Goal: Transaction & Acquisition: Book appointment/travel/reservation

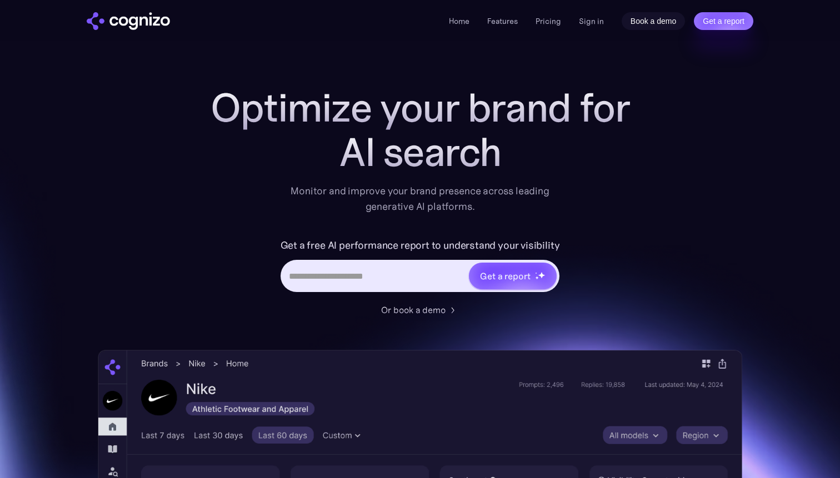
click at [641, 20] on link "Book a demo" at bounding box center [654, 21] width 64 height 18
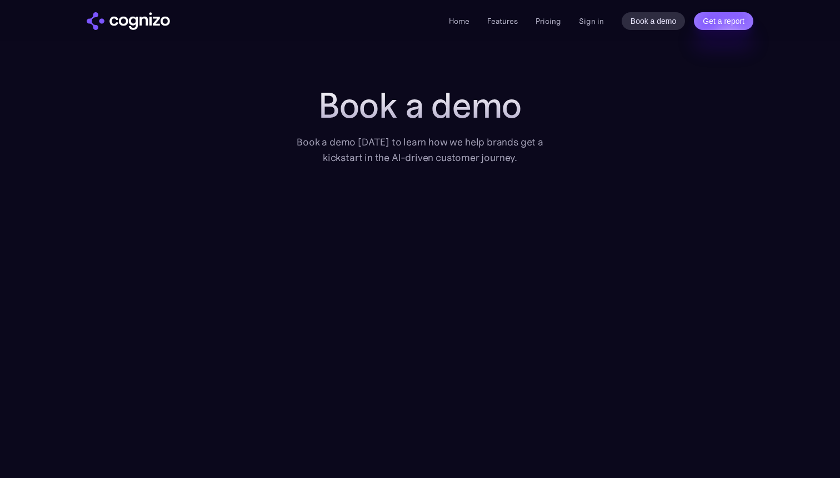
click at [318, 103] on h1 "Book a demo" at bounding box center [420, 106] width 278 height 40
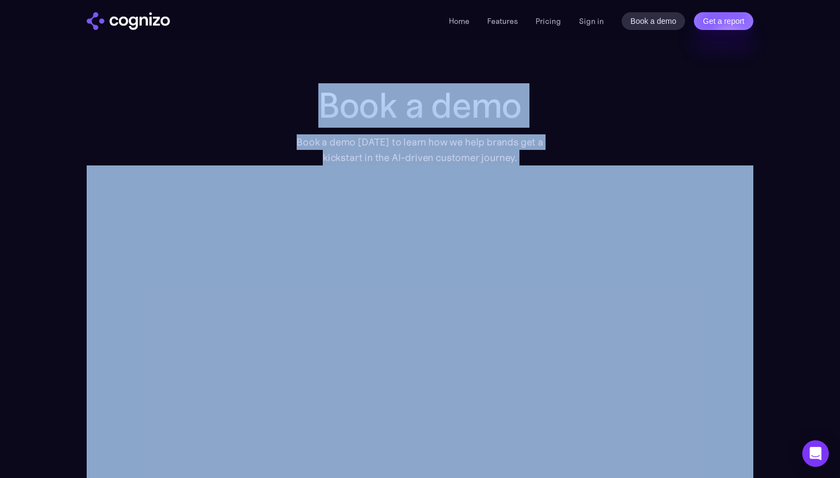
drag, startPoint x: 318, startPoint y: 103, endPoint x: 470, endPoint y: 167, distance: 164.3
click at [576, 153] on div "Book a demo Book a demo today to learn how we help brands get a kickstart in th…" at bounding box center [420, 326] width 667 height 480
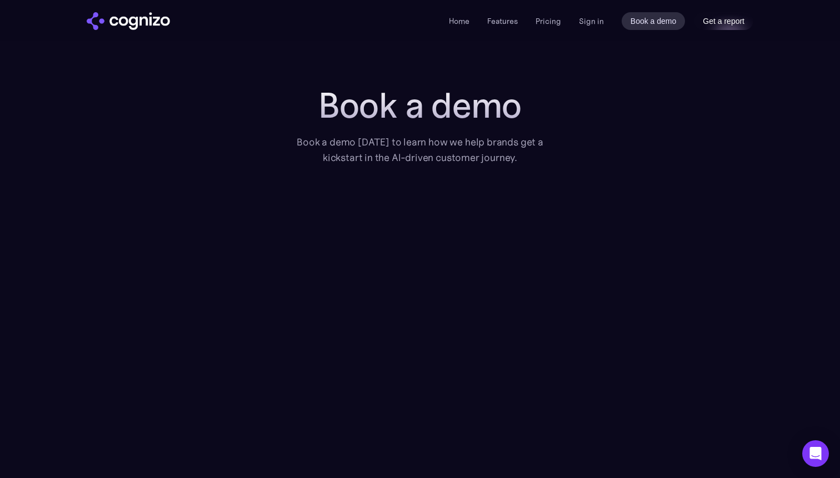
click at [724, 17] on link "Get a report" at bounding box center [723, 21] width 59 height 18
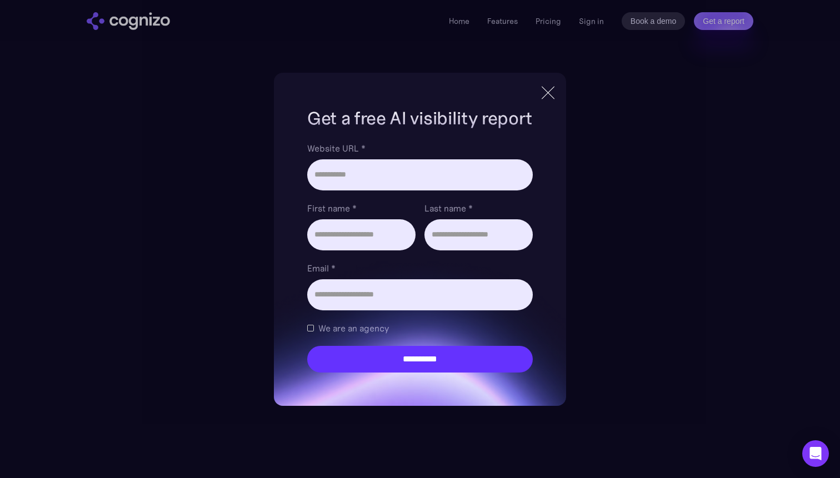
click at [550, 91] on div at bounding box center [548, 92] width 13 height 13
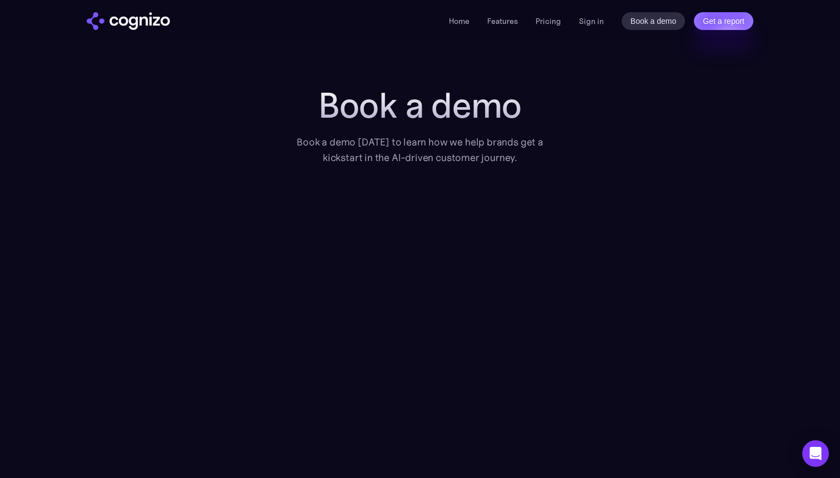
click at [114, 26] on img "home" at bounding box center [128, 21] width 83 height 18
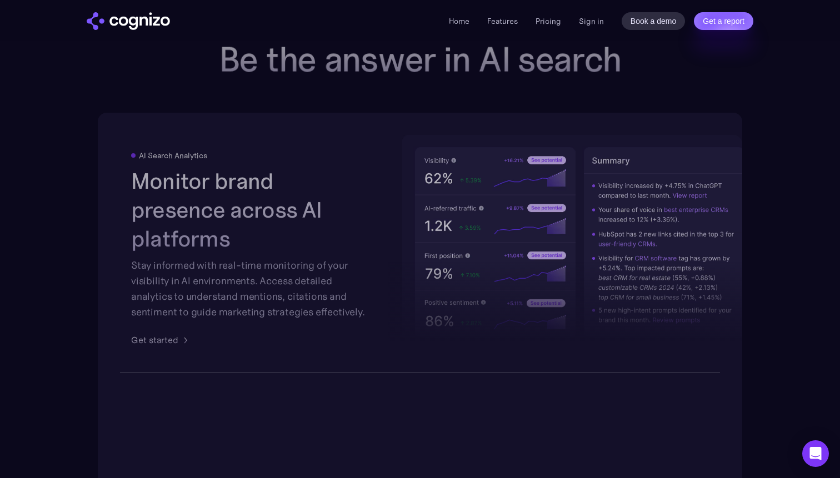
scroll to position [1972, 0]
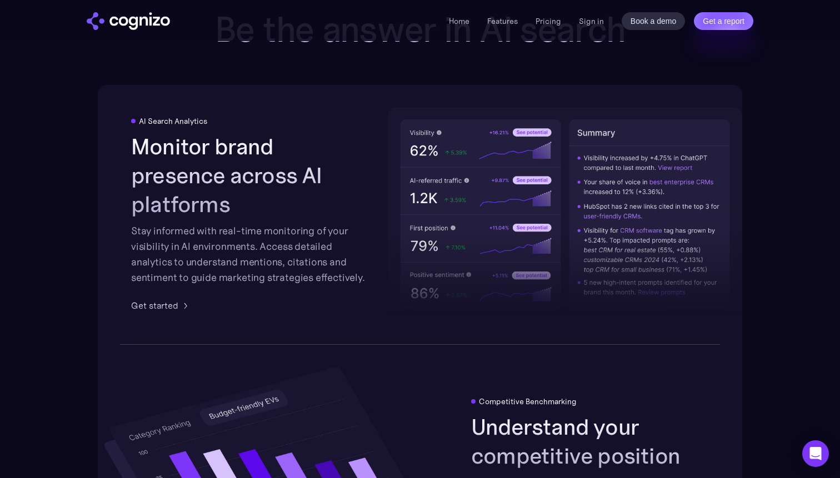
click at [809, 50] on section "Be the answer in AI search AI Search Analytics Monitor brand presence across AI…" at bounding box center [420, 469] width 840 height 920
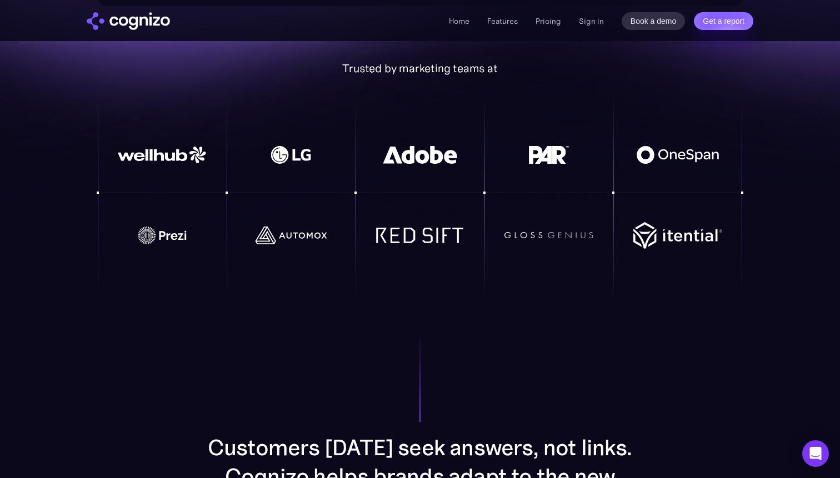
scroll to position [0, 0]
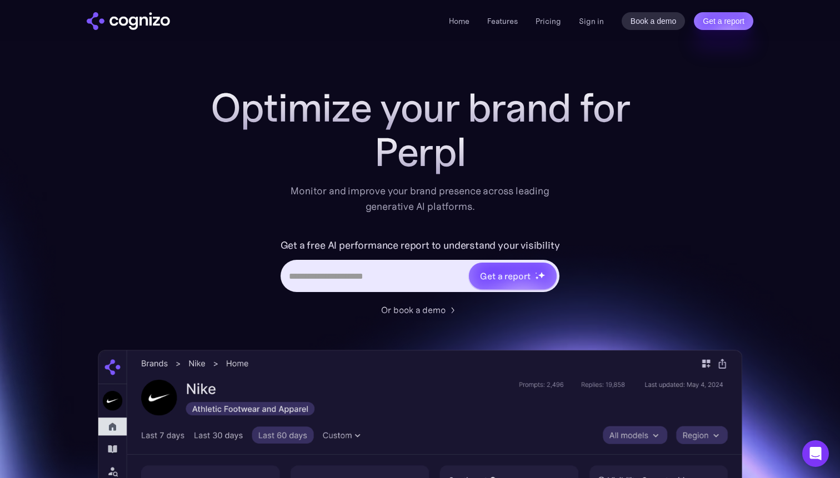
click at [128, 32] on div "Home Features Pricing Book a demo Get a report Sign in Book a demo Get a report" at bounding box center [420, 20] width 800 height 41
click at [137, 23] on img "home" at bounding box center [128, 21] width 83 height 18
